Goal: Task Accomplishment & Management: Manage account settings

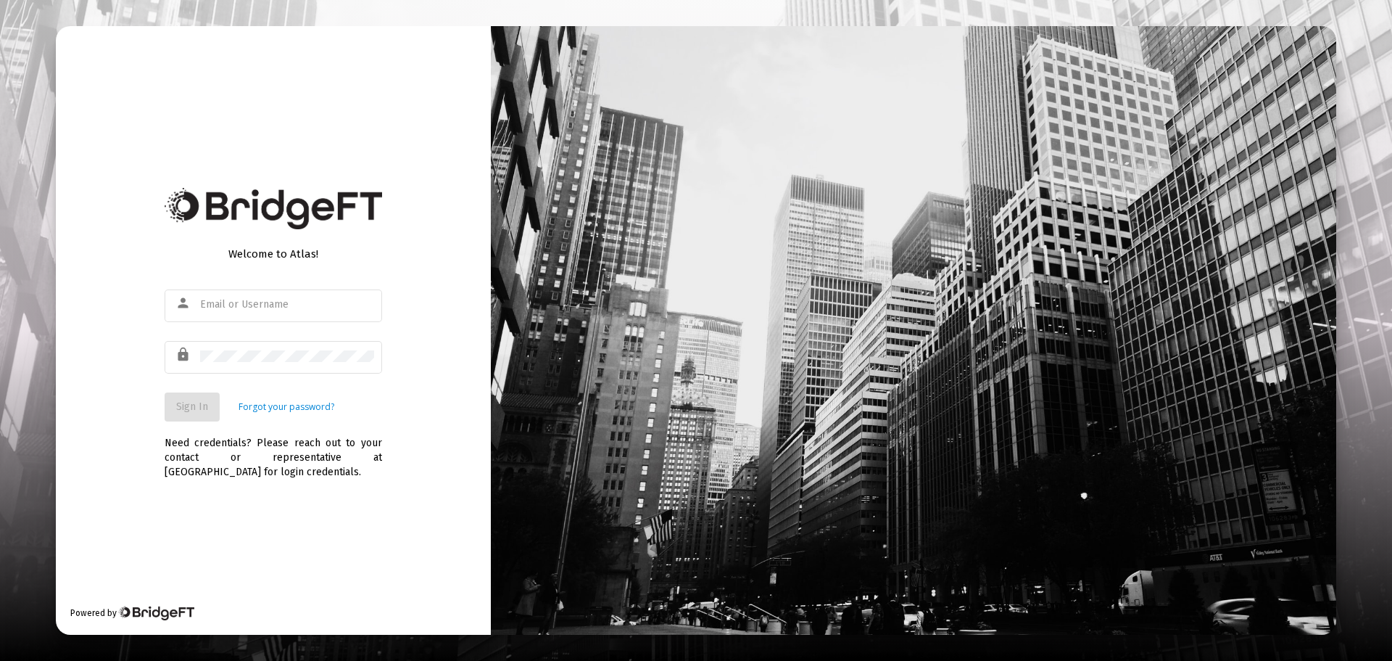
type input "[PERSON_NAME][EMAIL_ADDRESS][DOMAIN_NAME]"
drag, startPoint x: 194, startPoint y: 410, endPoint x: 135, endPoint y: 392, distance: 62.0
click at [194, 410] on span "Sign In" at bounding box center [192, 406] width 32 height 12
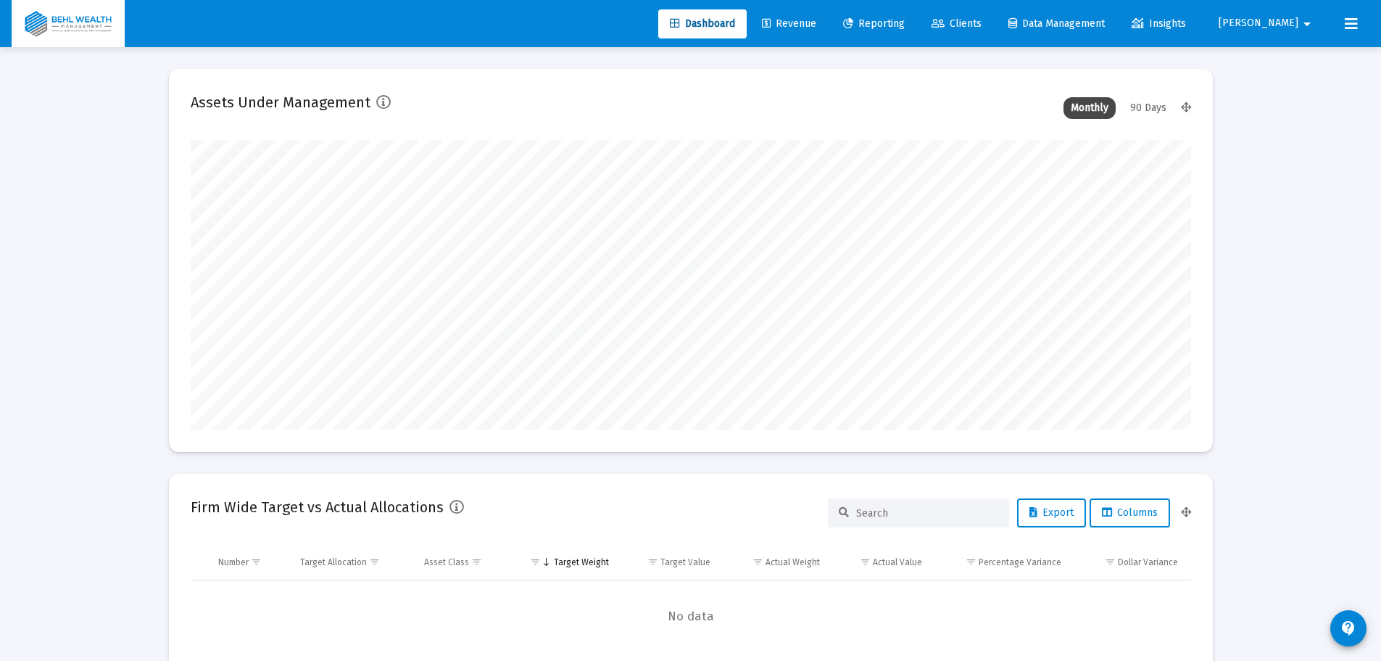
scroll to position [290, 1001]
type input "[DATE]"
type input "[PERSON_NAME][EMAIL_ADDRESS][DOMAIN_NAME]"
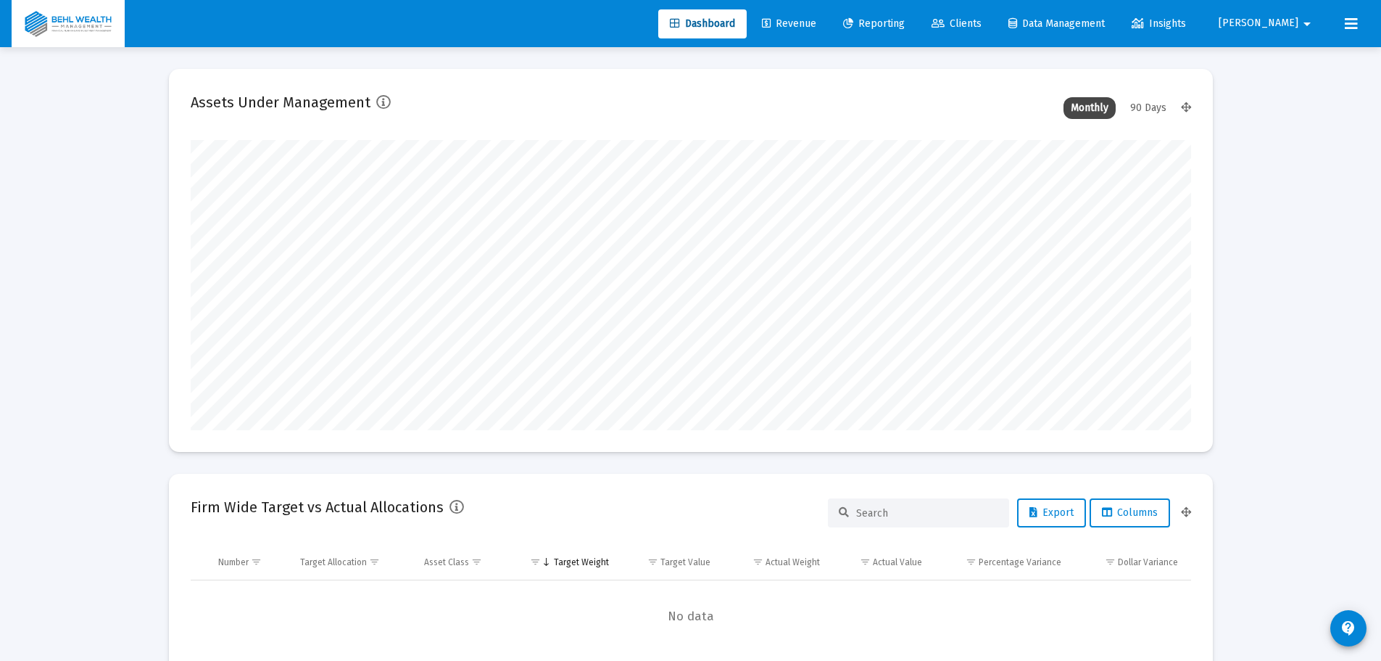
scroll to position [290, 468]
click at [816, 24] on span "Revenue" at bounding box center [789, 23] width 54 height 12
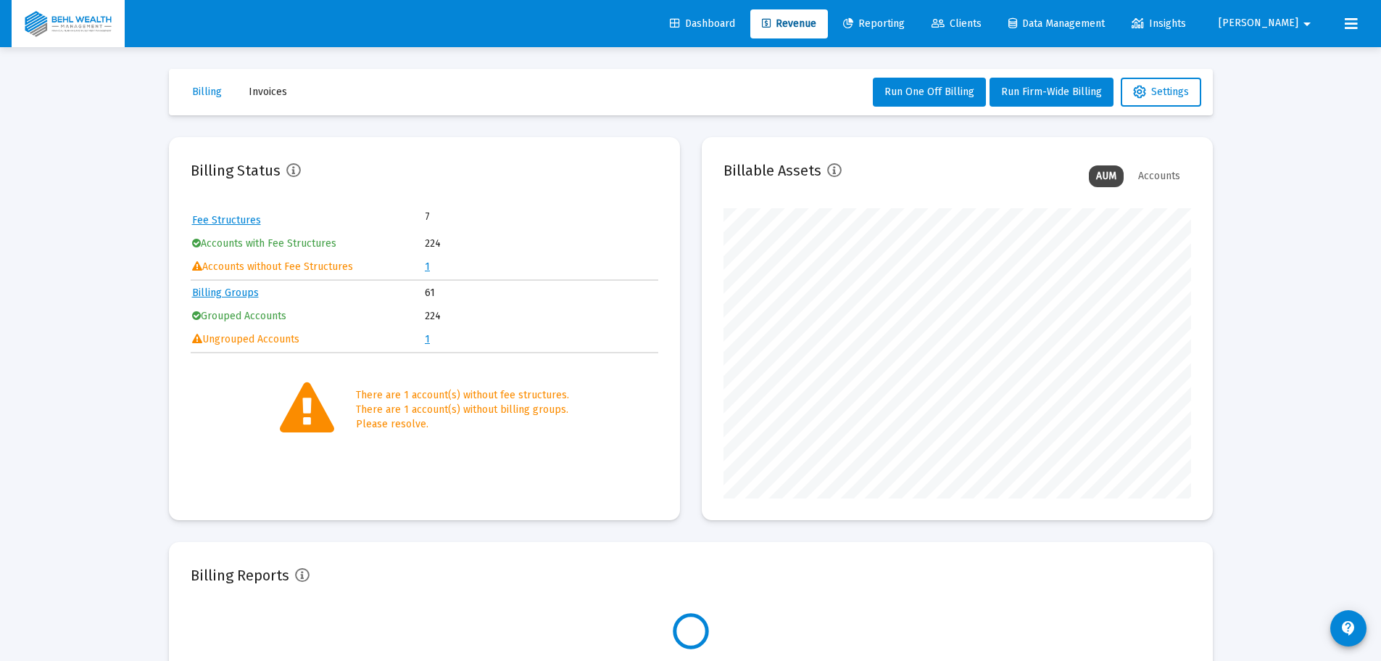
scroll to position [290, 468]
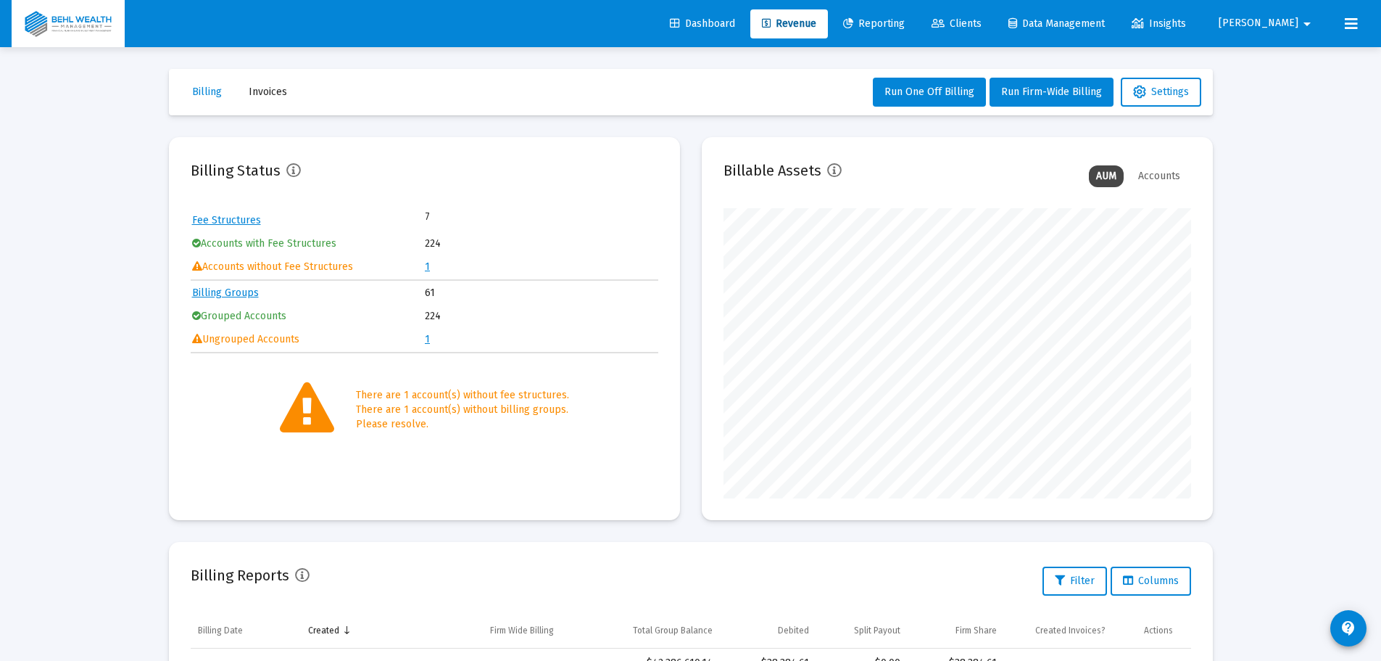
click at [427, 266] on link "1" at bounding box center [427, 266] width 5 height 12
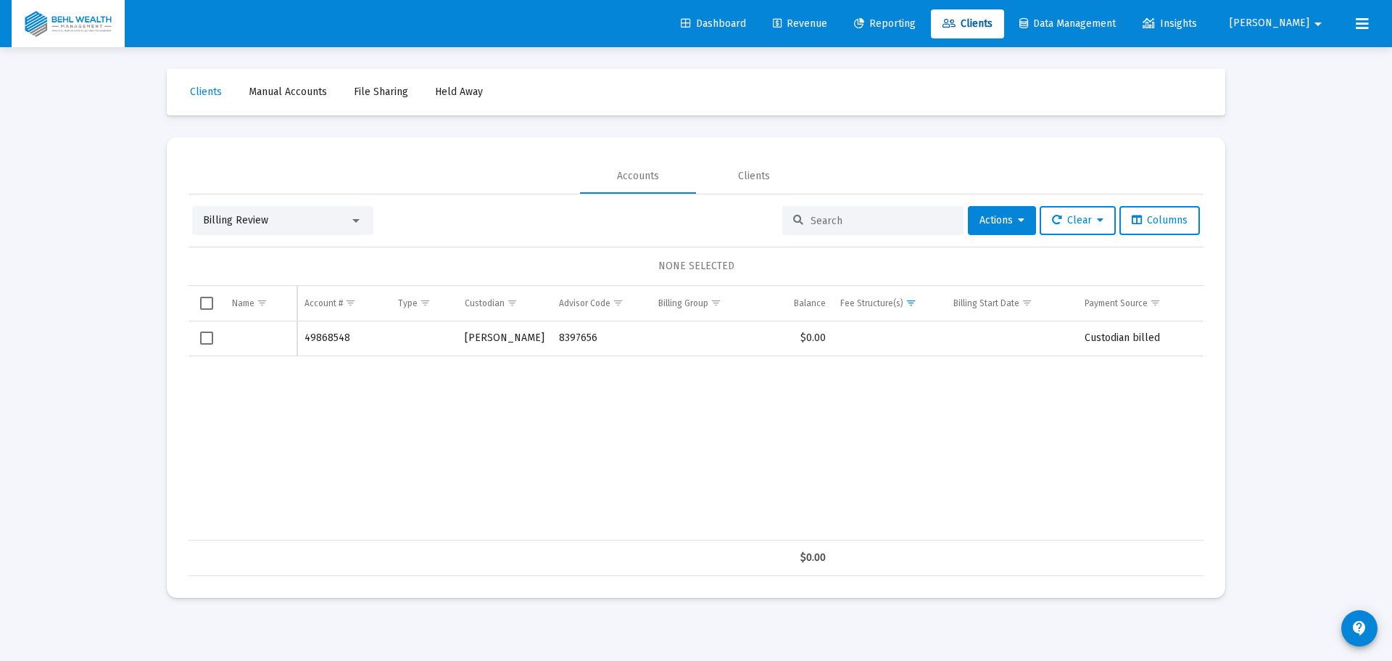
drag, startPoint x: 210, startPoint y: 339, endPoint x: 238, endPoint y: 339, distance: 27.6
click at [210, 339] on span "Select row" at bounding box center [206, 337] width 13 height 13
click at [1007, 218] on span "Actions" at bounding box center [1002, 220] width 45 height 12
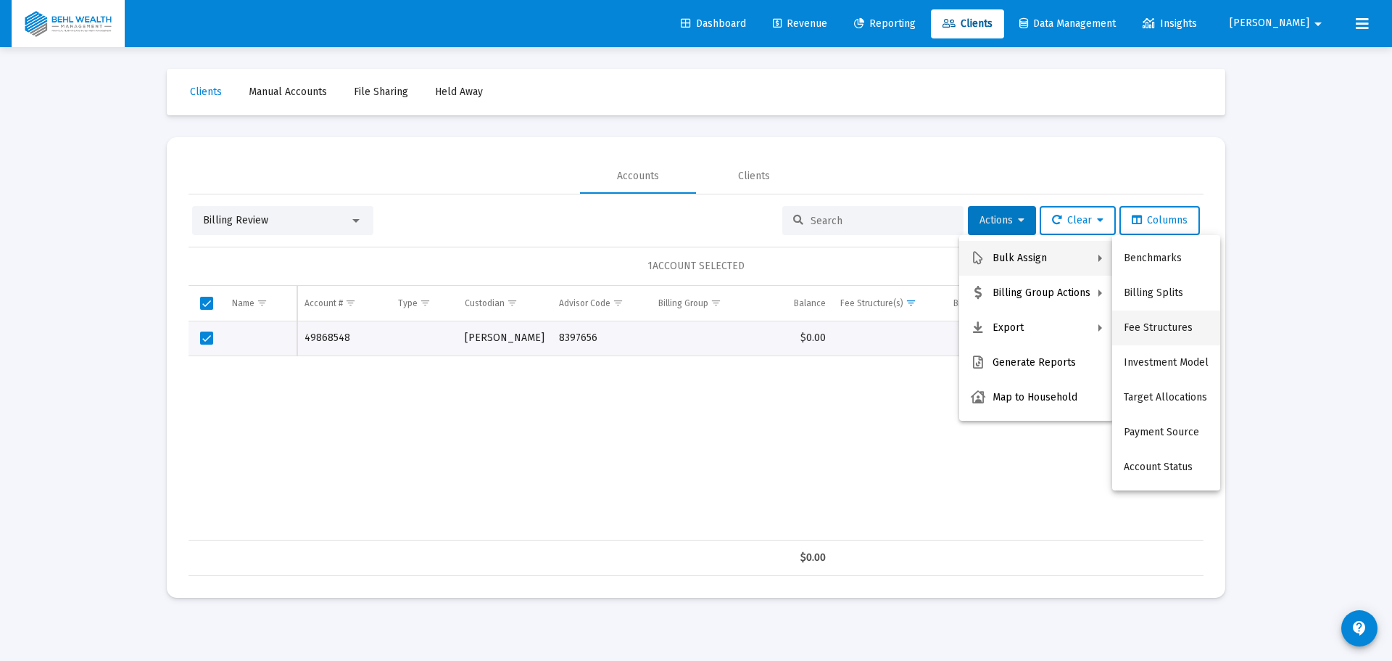
click at [1179, 330] on button "Fee Structures" at bounding box center [1166, 327] width 108 height 35
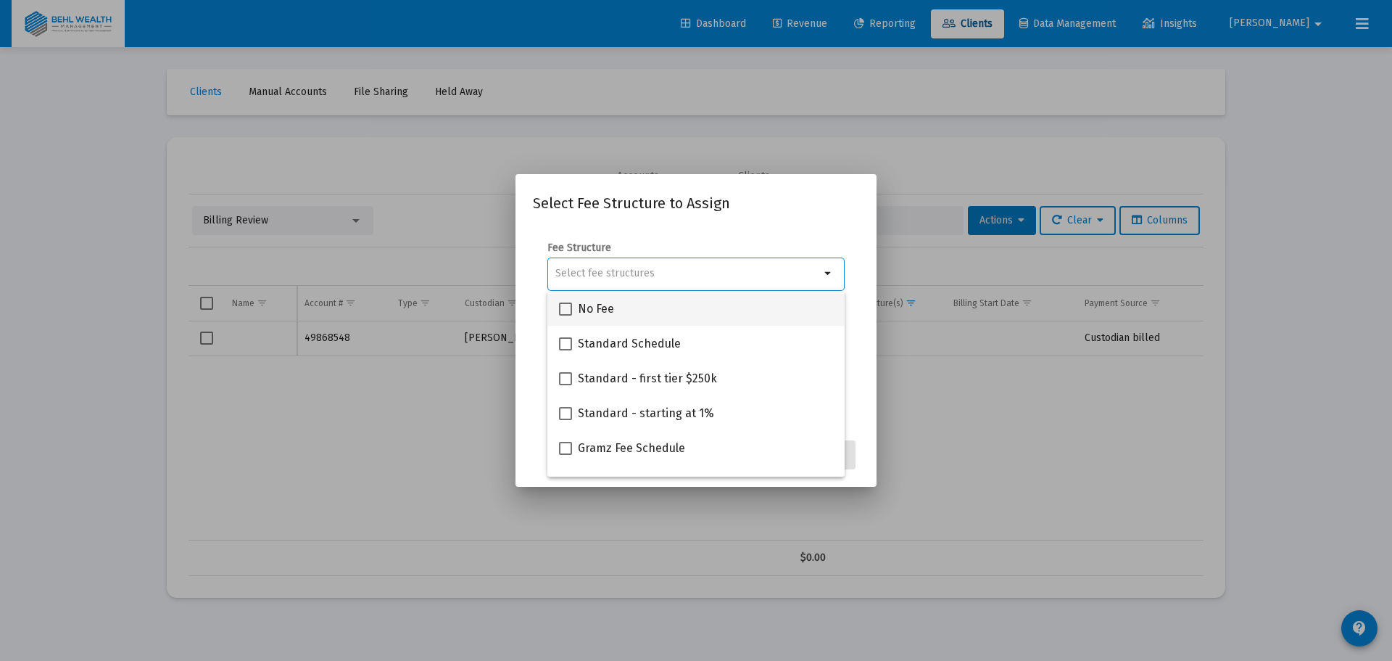
click at [611, 310] on span "No Fee" at bounding box center [596, 308] width 36 height 17
click at [566, 315] on input "No Fee" at bounding box center [565, 315] width 1 height 1
checkbox input "true"
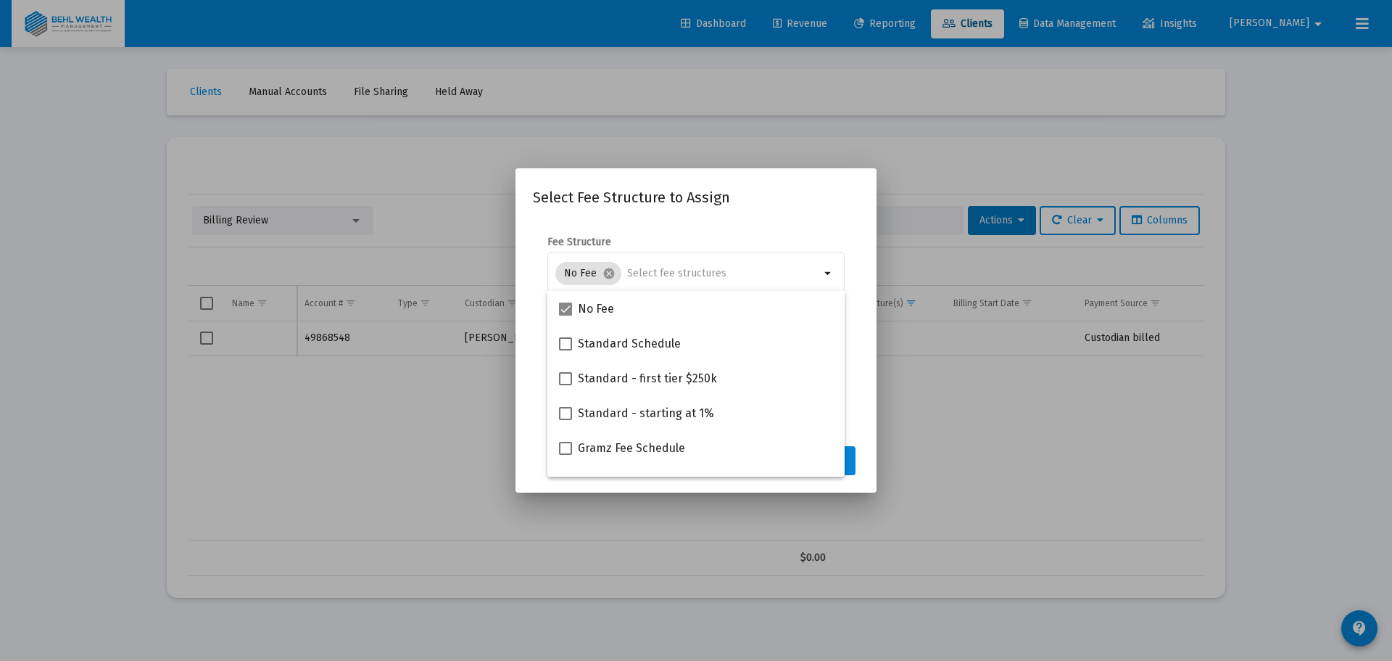
click at [753, 201] on h2 "Select Fee Structure to Assign" at bounding box center [696, 197] width 326 height 23
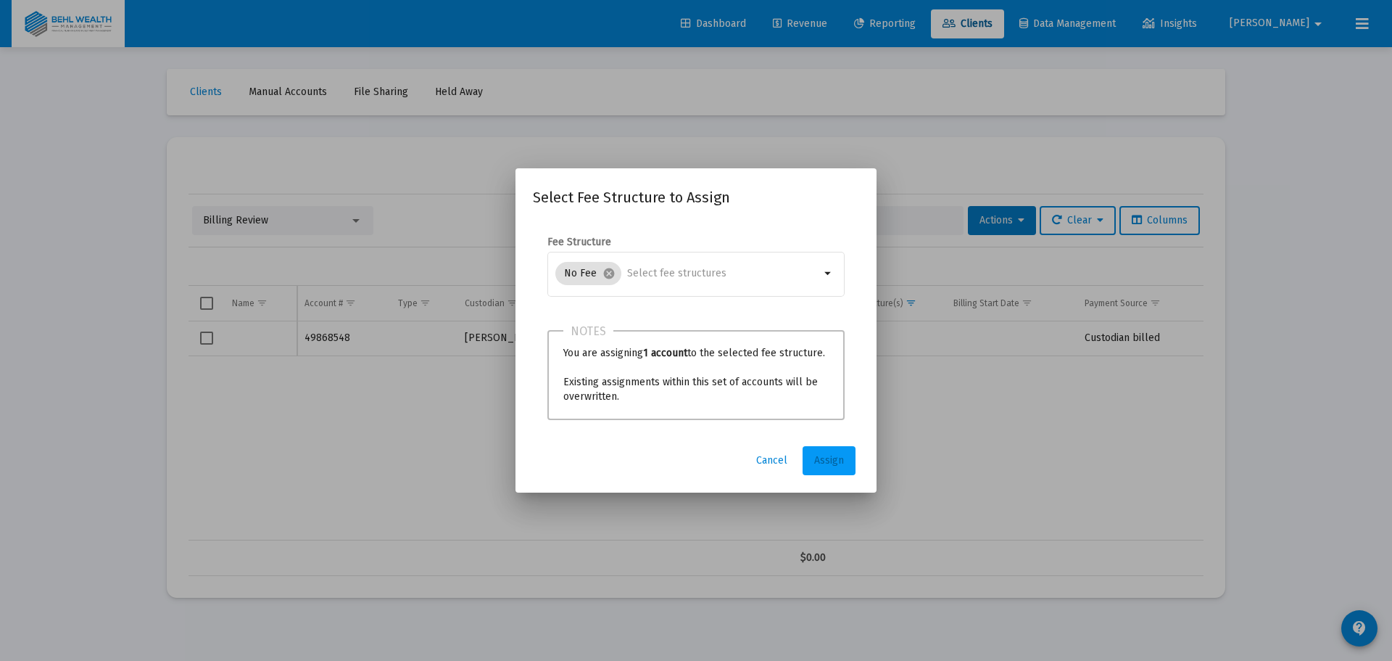
click at [824, 459] on span "Assign" at bounding box center [829, 460] width 30 height 12
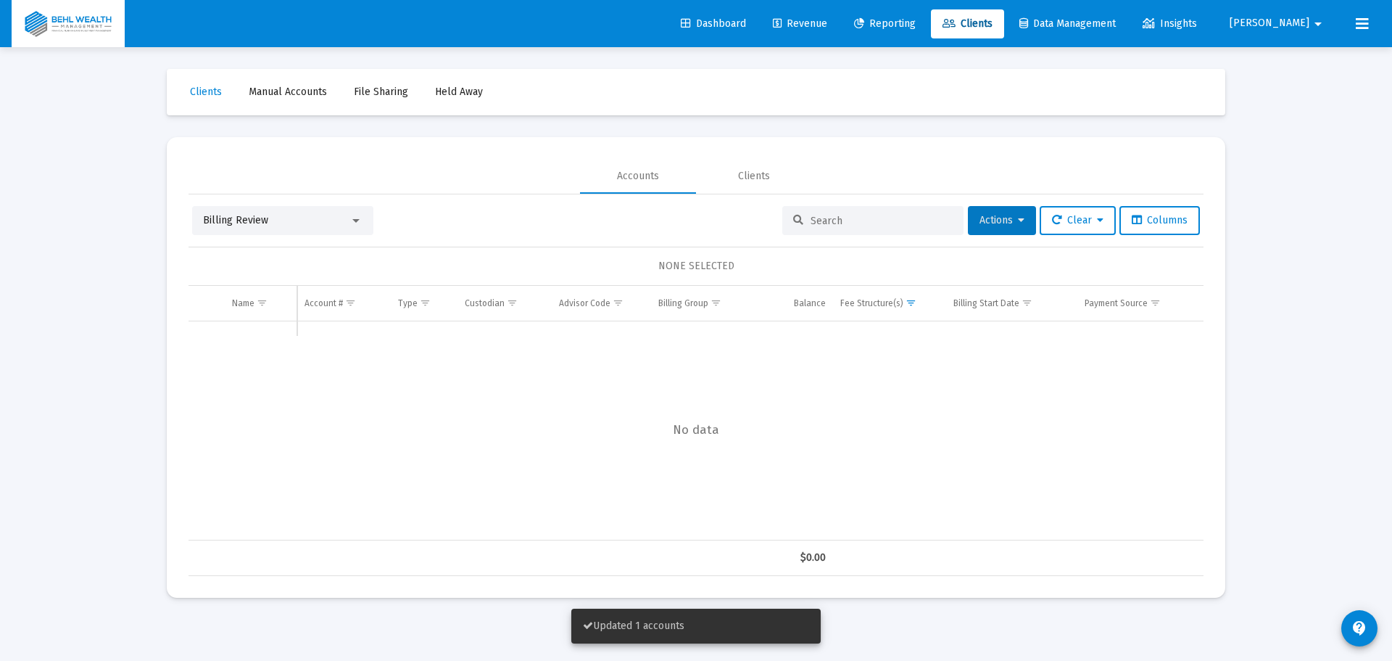
click at [827, 24] on span "Revenue" at bounding box center [800, 23] width 54 height 12
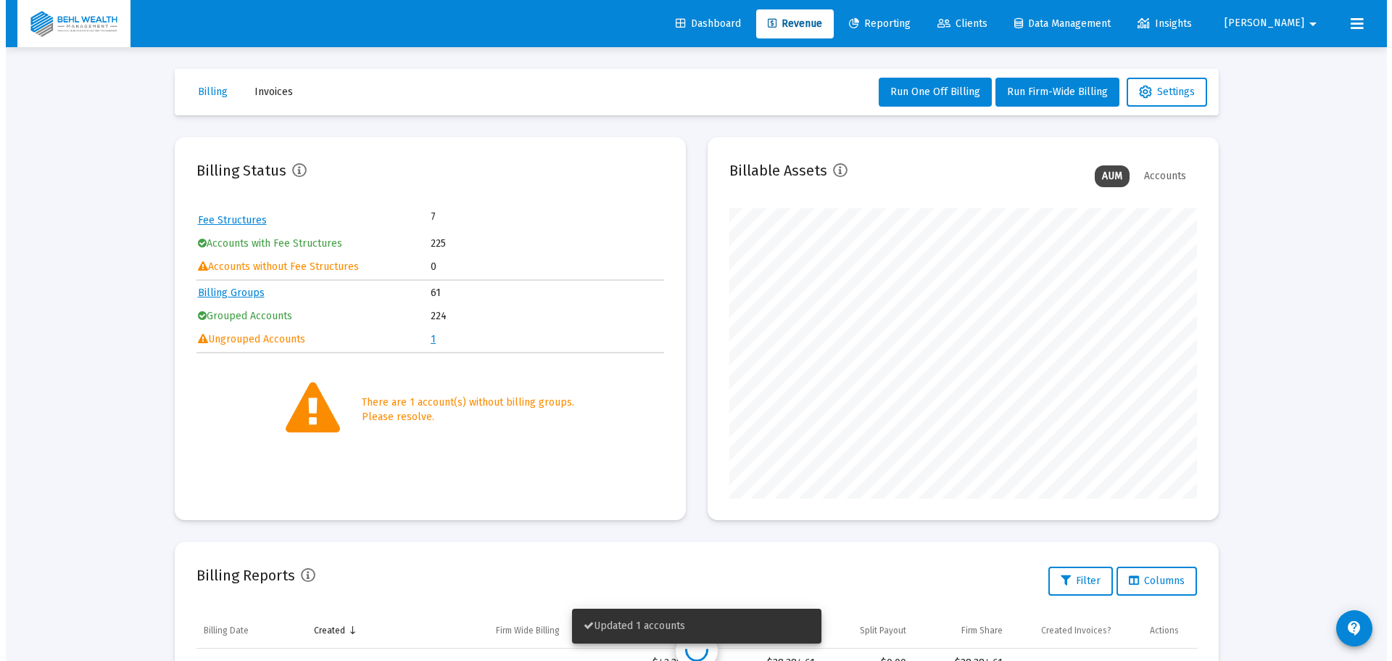
scroll to position [290, 468]
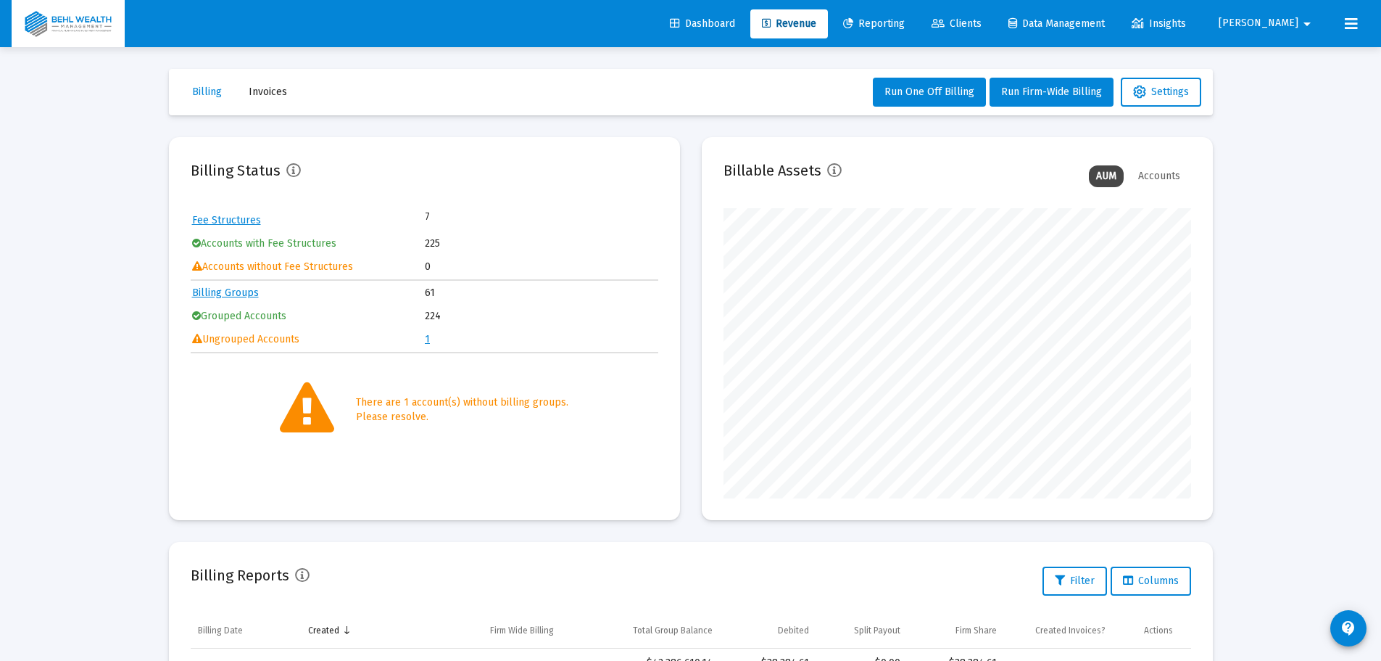
click at [430, 341] on td "1" at bounding box center [541, 339] width 232 height 22
click at [427, 341] on link "1" at bounding box center [427, 339] width 5 height 12
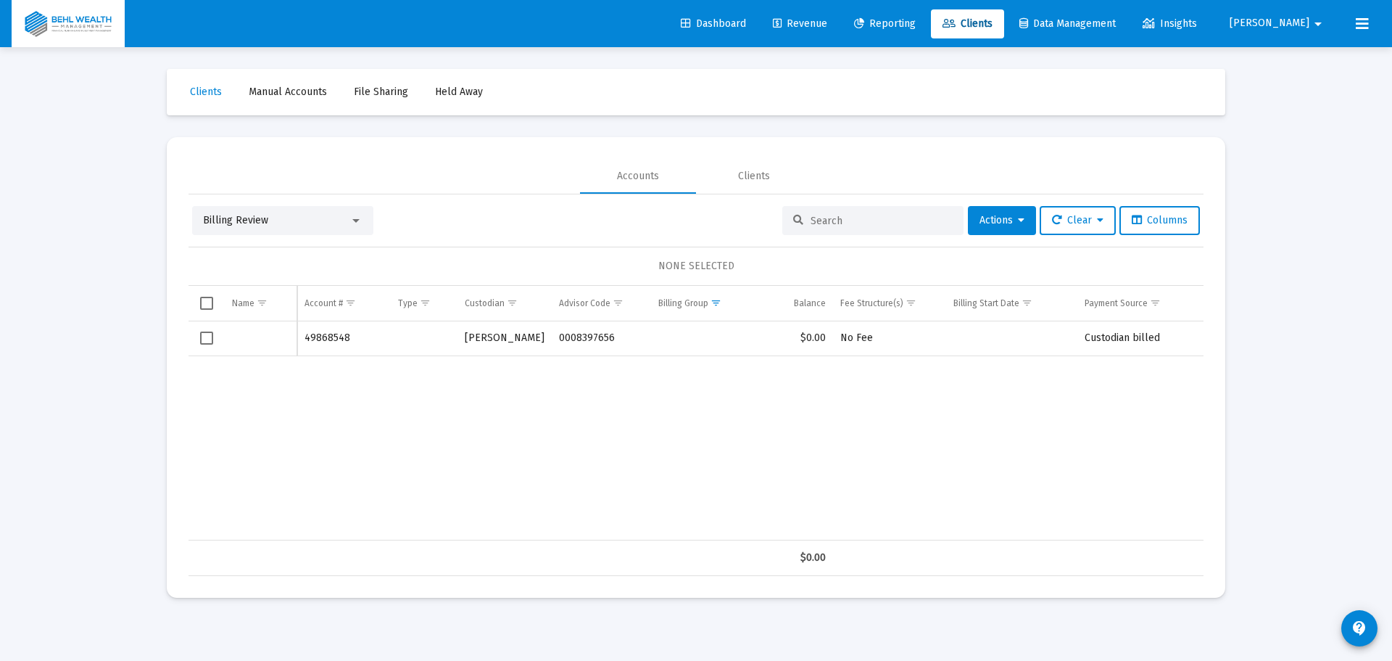
click at [207, 342] on span "Select row" at bounding box center [206, 337] width 13 height 13
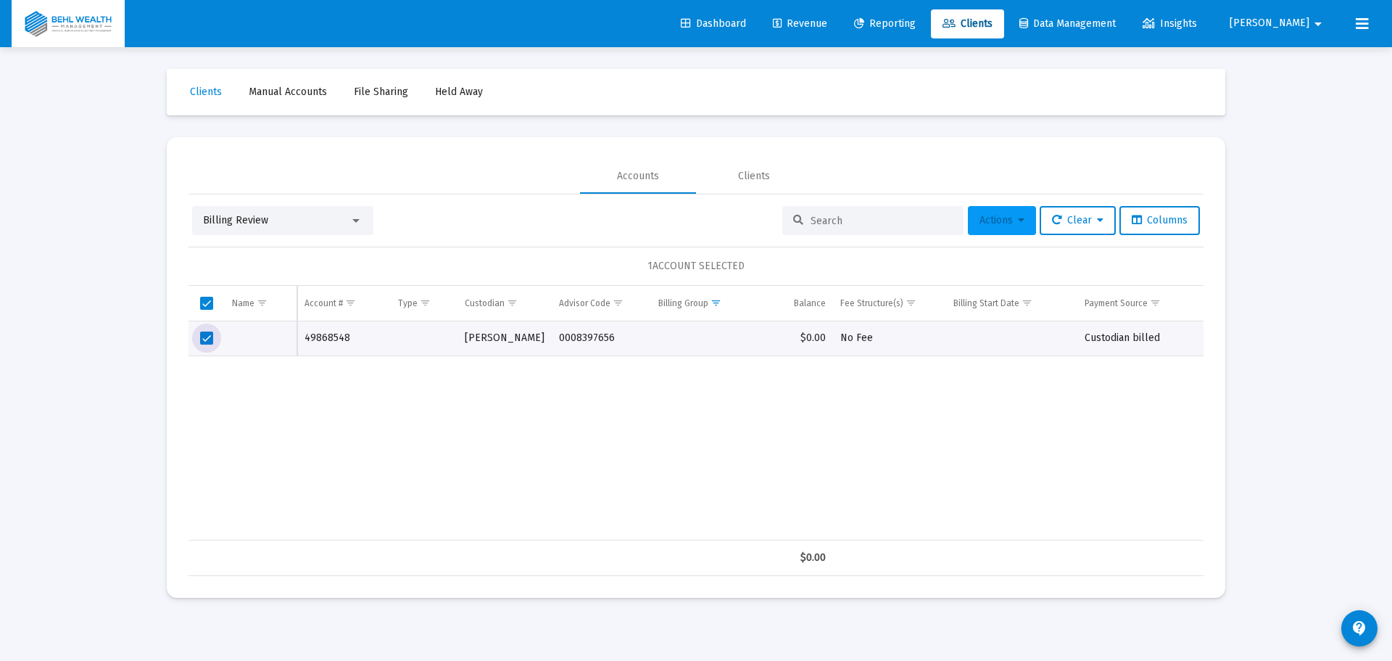
click at [999, 232] on button "Actions" at bounding box center [1002, 220] width 68 height 29
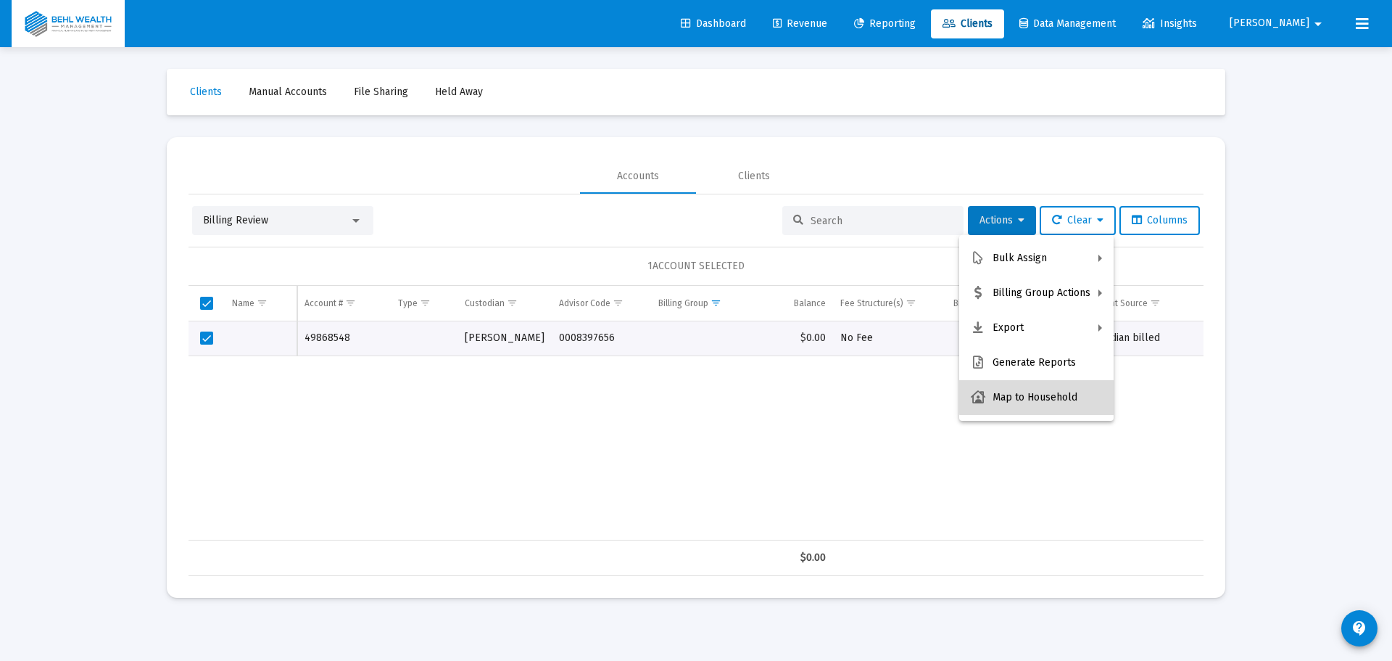
click at [1058, 397] on button "Map to Household" at bounding box center [1036, 397] width 154 height 35
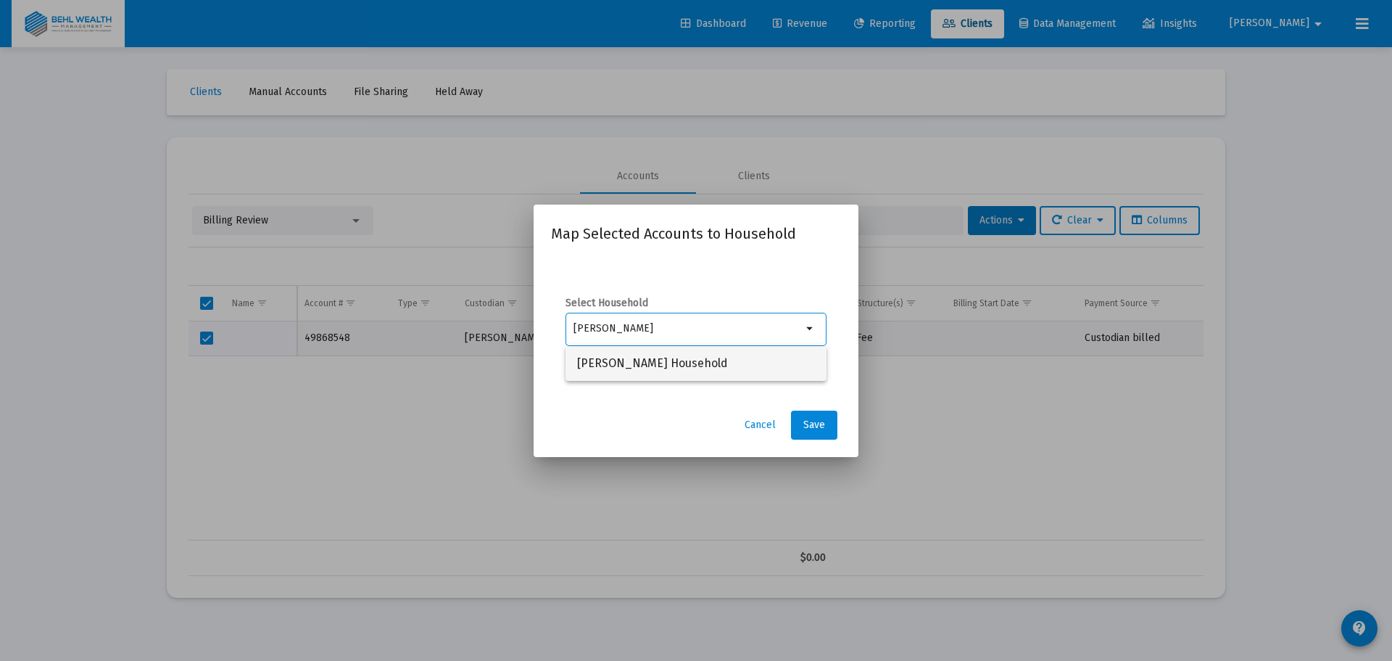
click at [714, 373] on span "[PERSON_NAME] Household" at bounding box center [696, 363] width 238 height 35
type input "[PERSON_NAME] Household"
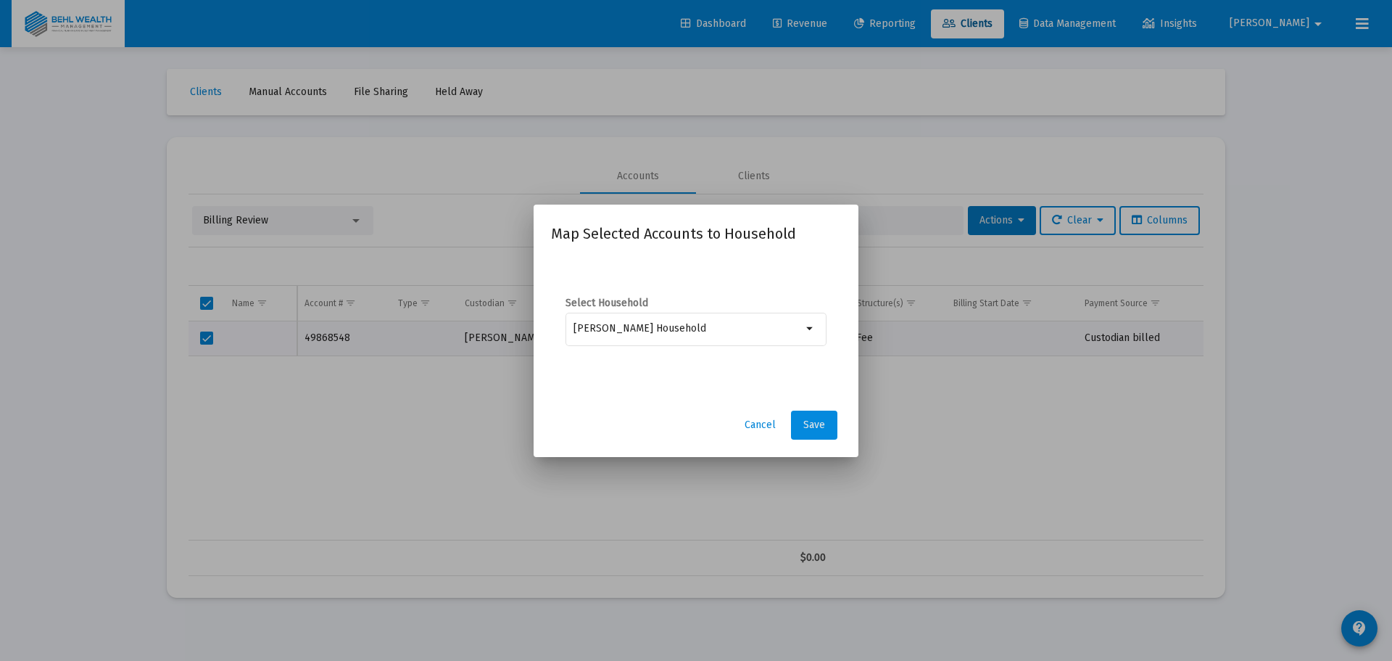
click at [811, 423] on span "Save" at bounding box center [814, 424] width 22 height 12
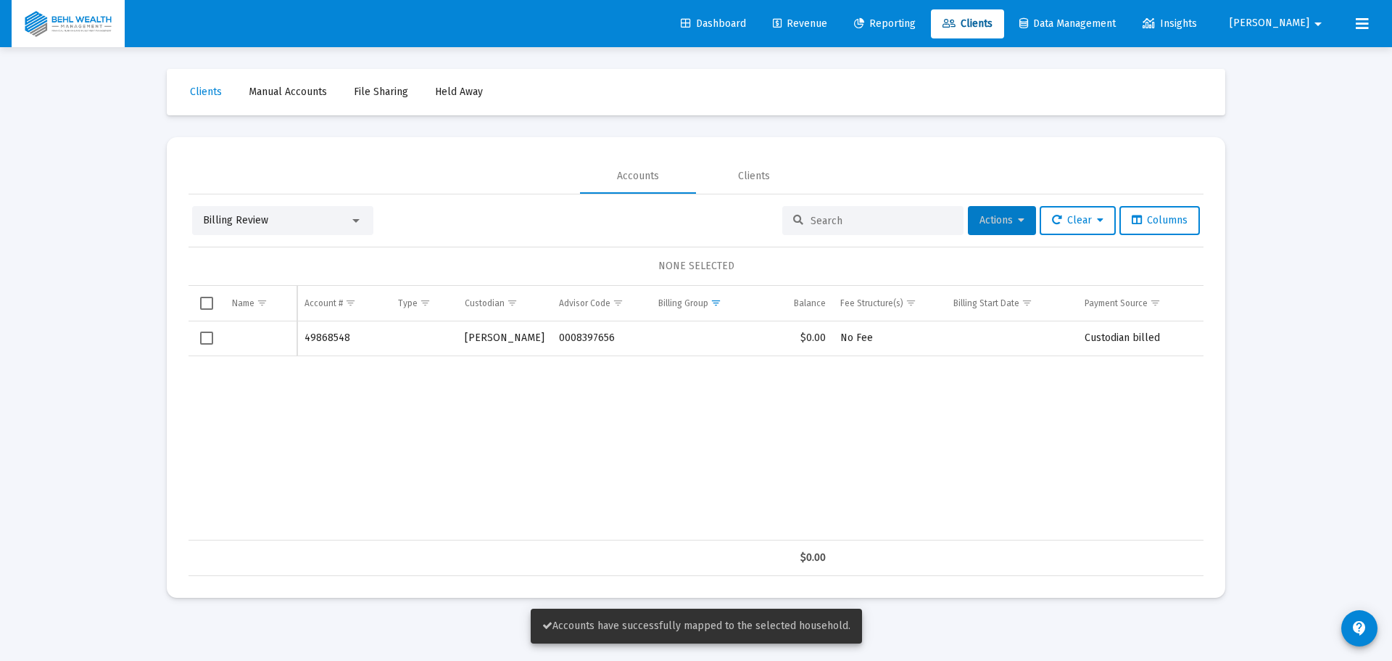
click at [991, 232] on button "Actions" at bounding box center [1002, 220] width 68 height 29
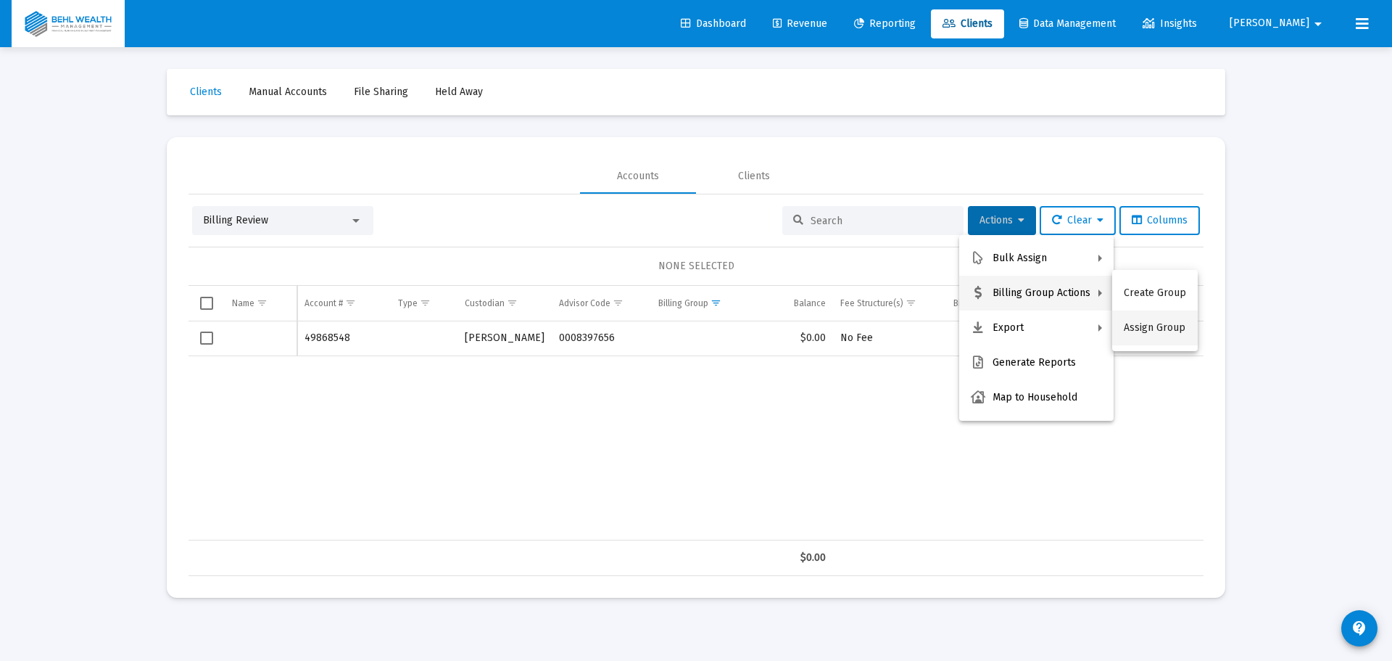
click at [1152, 328] on button "Assign Group" at bounding box center [1155, 327] width 86 height 35
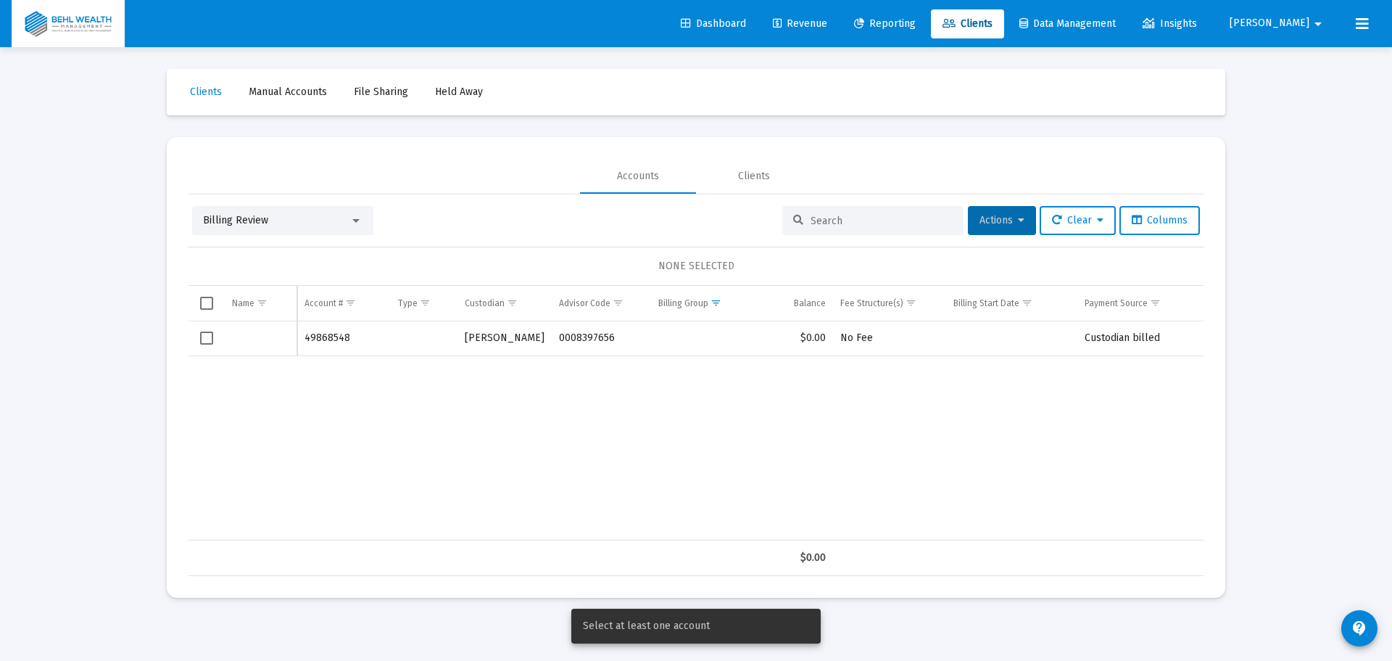
drag, startPoint x: 202, startPoint y: 339, endPoint x: 227, endPoint y: 339, distance: 24.7
click at [203, 339] on span "Select row" at bounding box center [206, 337] width 13 height 13
click at [994, 217] on span "Actions" at bounding box center [1002, 220] width 45 height 12
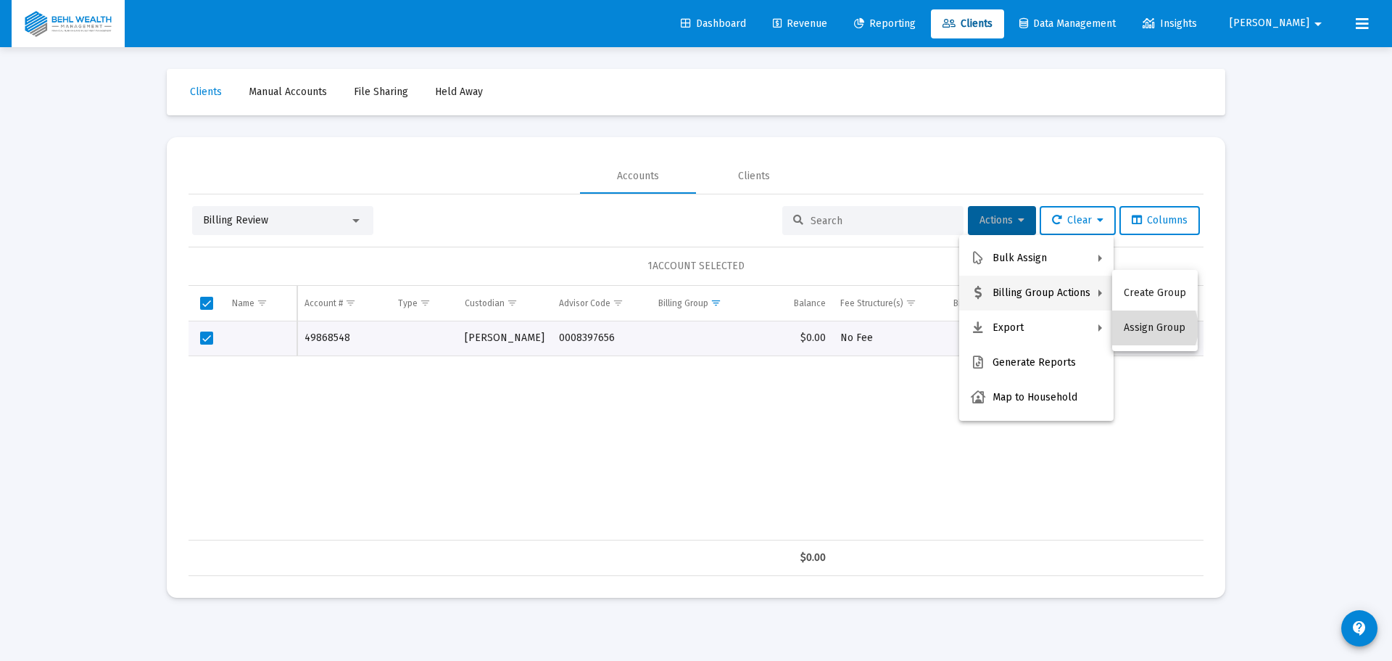
click at [1149, 328] on button "Assign Group" at bounding box center [1155, 327] width 86 height 35
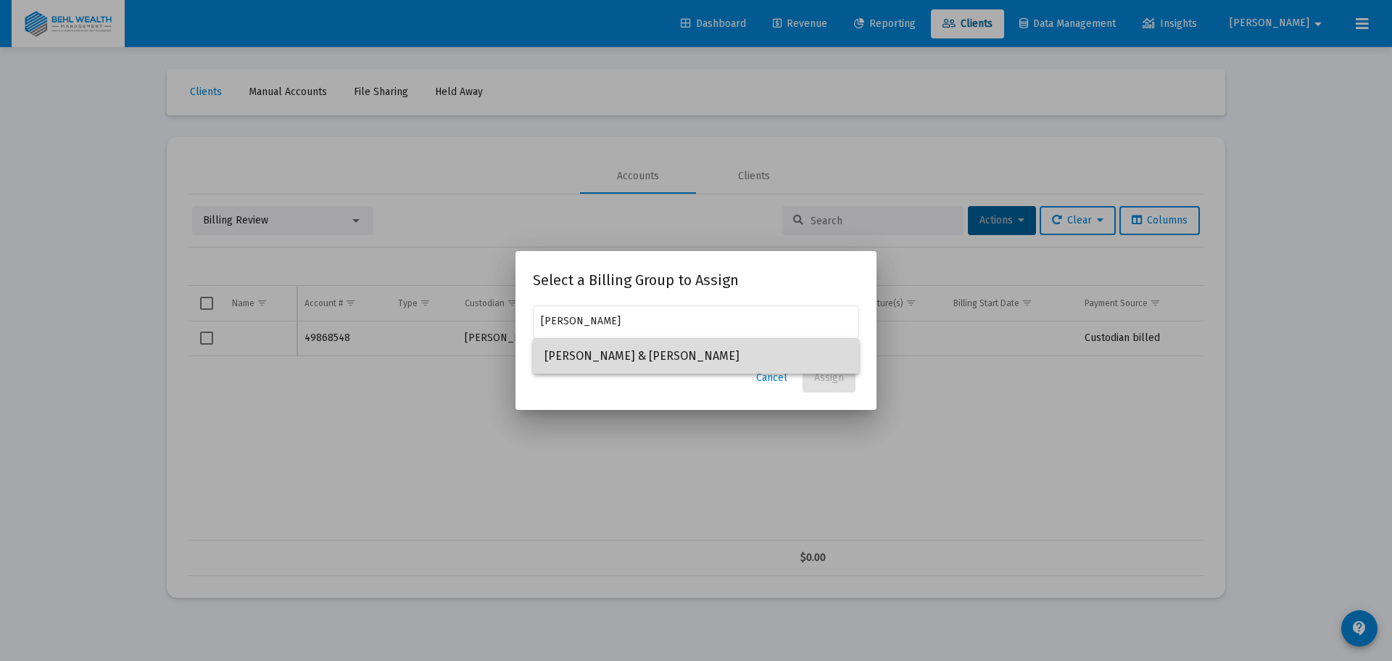
click at [726, 350] on span "[PERSON_NAME] & [PERSON_NAME]" at bounding box center [696, 356] width 303 height 35
type input "[PERSON_NAME] & [PERSON_NAME]"
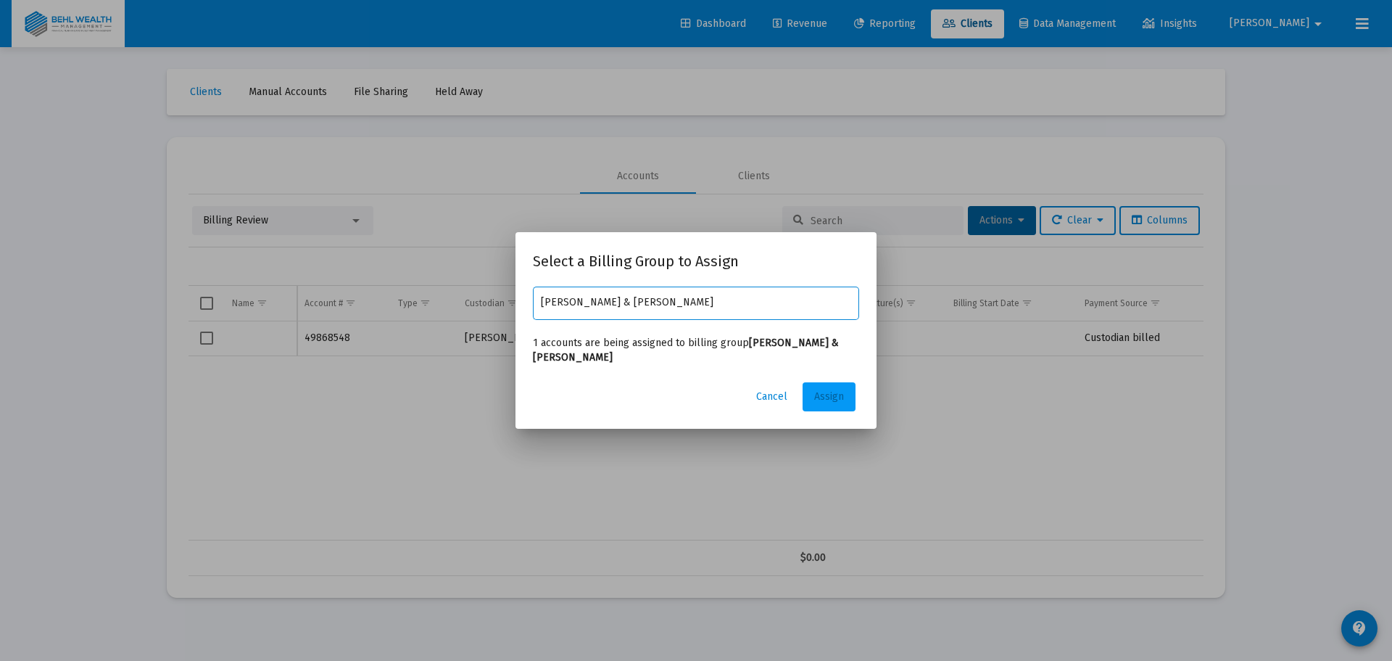
click at [843, 390] on span "Assign" at bounding box center [829, 396] width 30 height 12
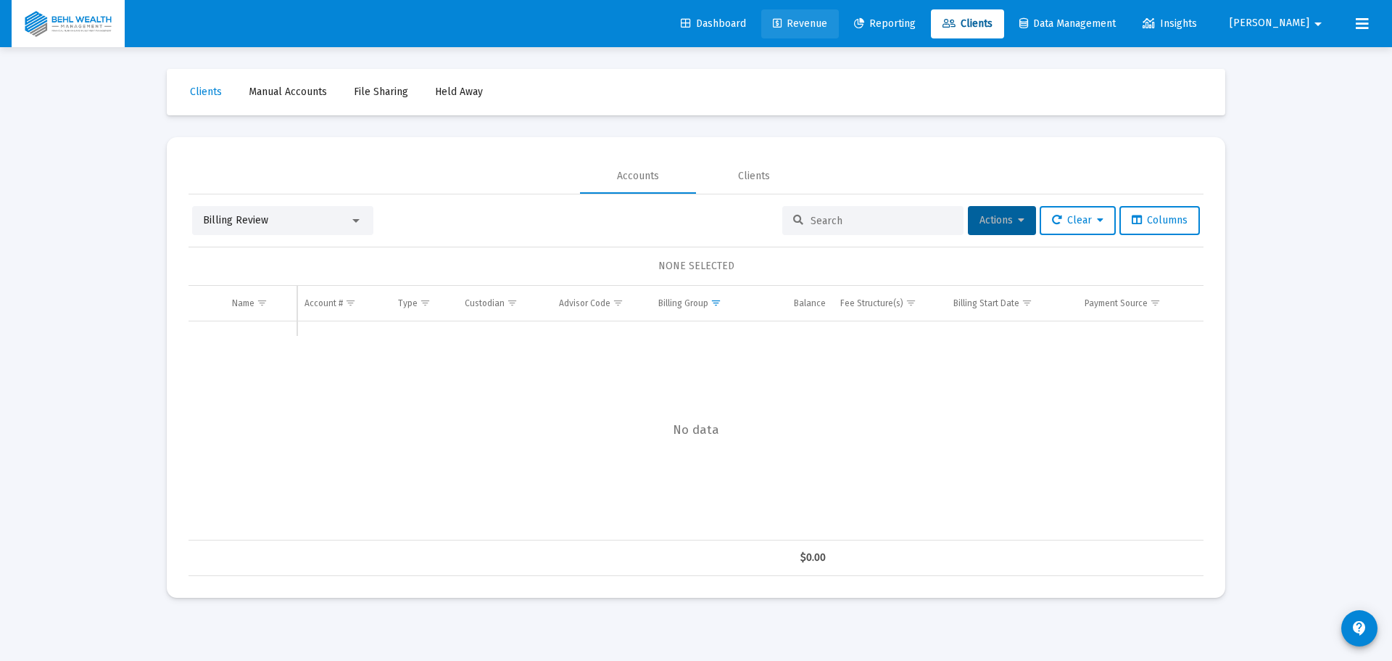
click at [827, 19] on span "Revenue" at bounding box center [800, 23] width 54 height 12
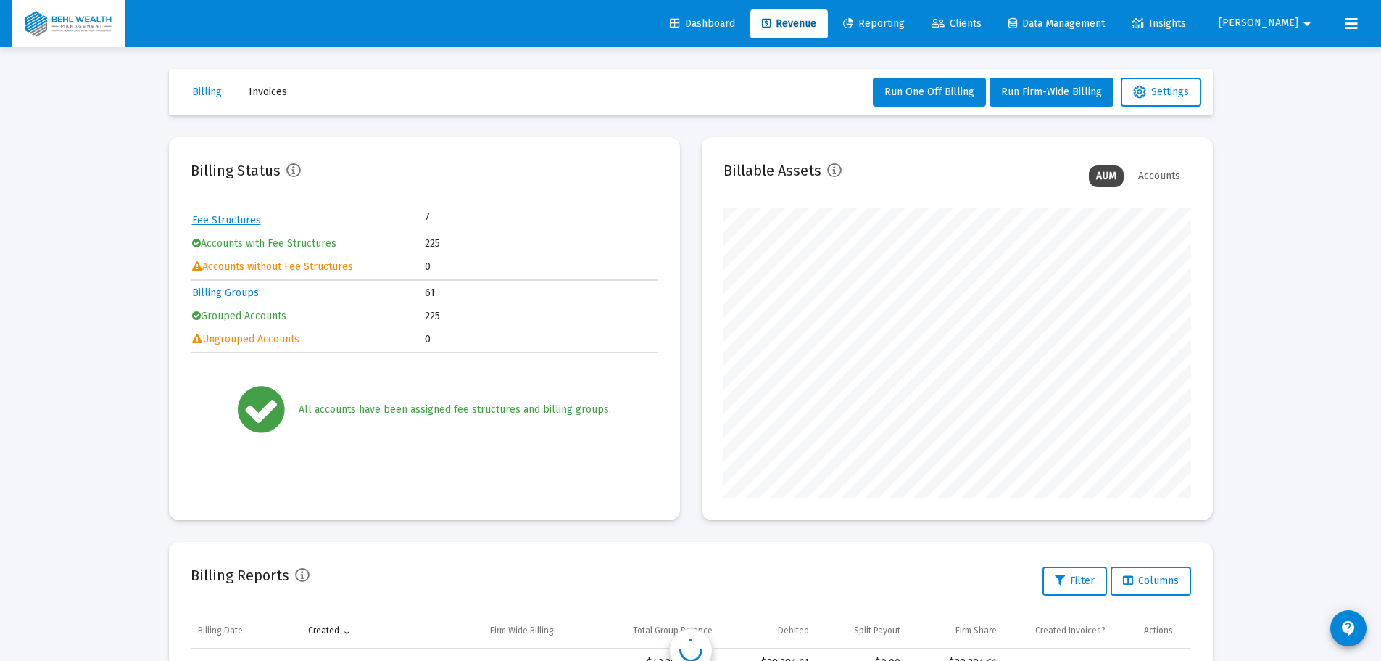
scroll to position [290, 468]
